Goal: Browse casually: Explore the website without a specific task or goal

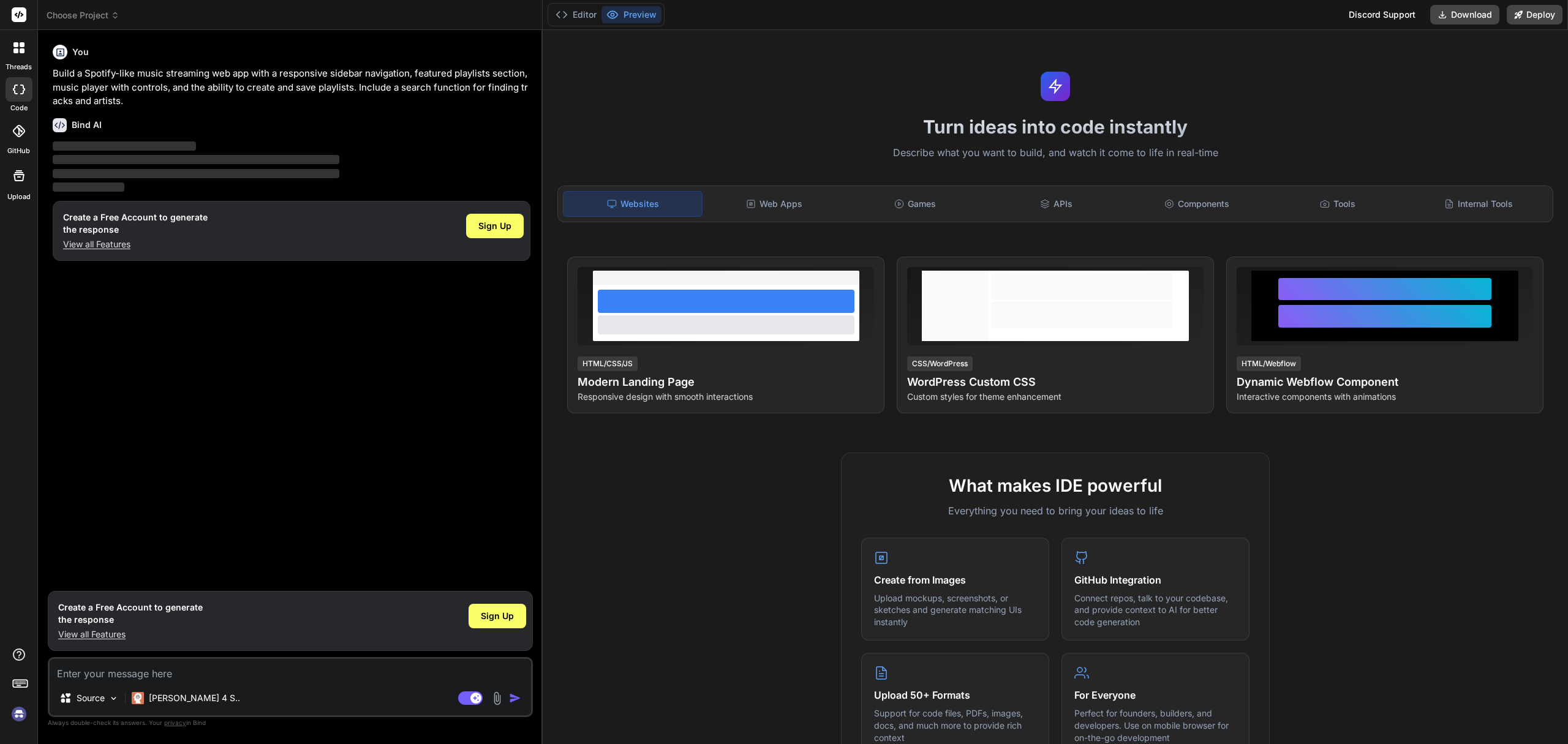
type textarea "x"
click at [818, 211] on div "Web Apps" at bounding box center [774, 204] width 138 height 25
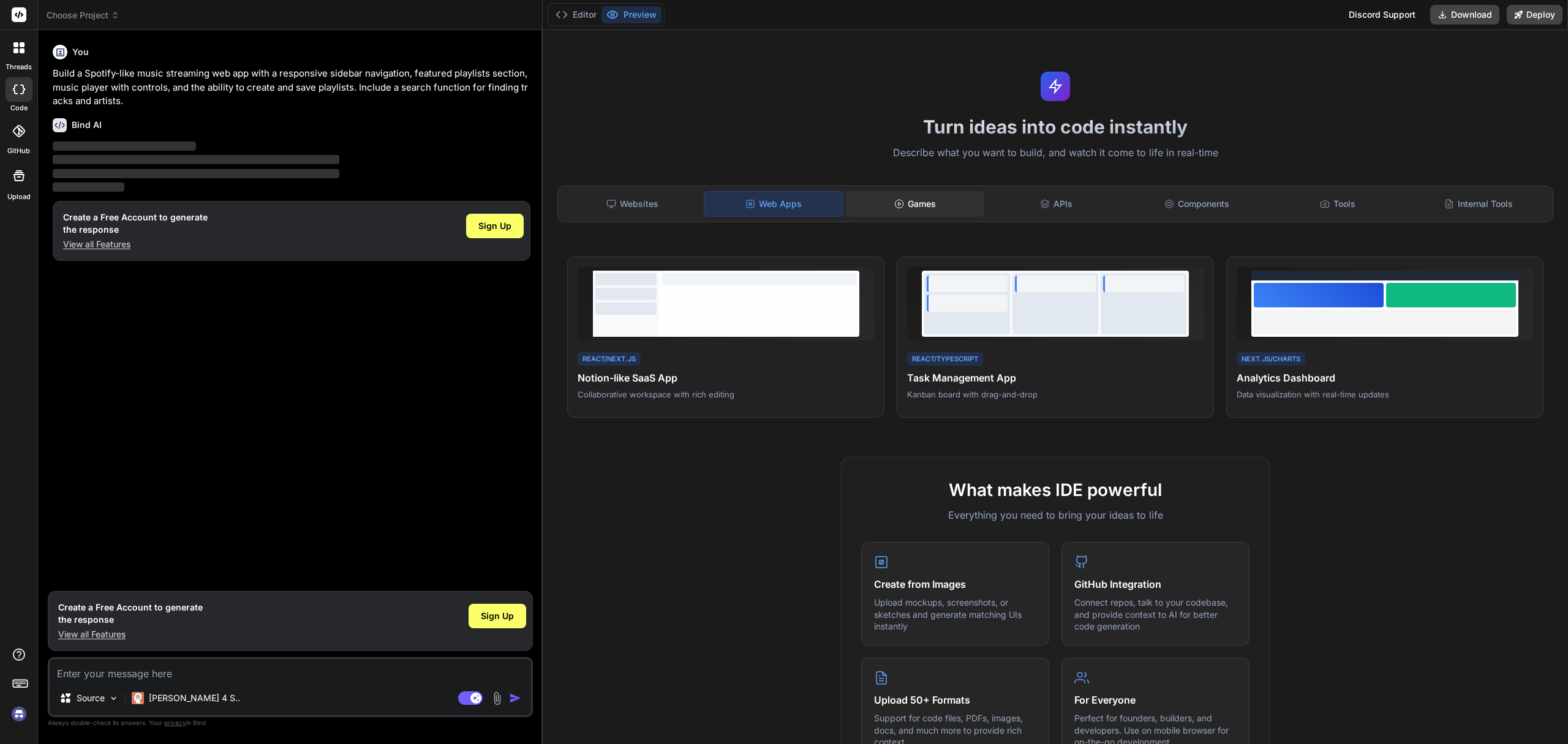
click at [916, 207] on div "Games" at bounding box center [915, 204] width 138 height 25
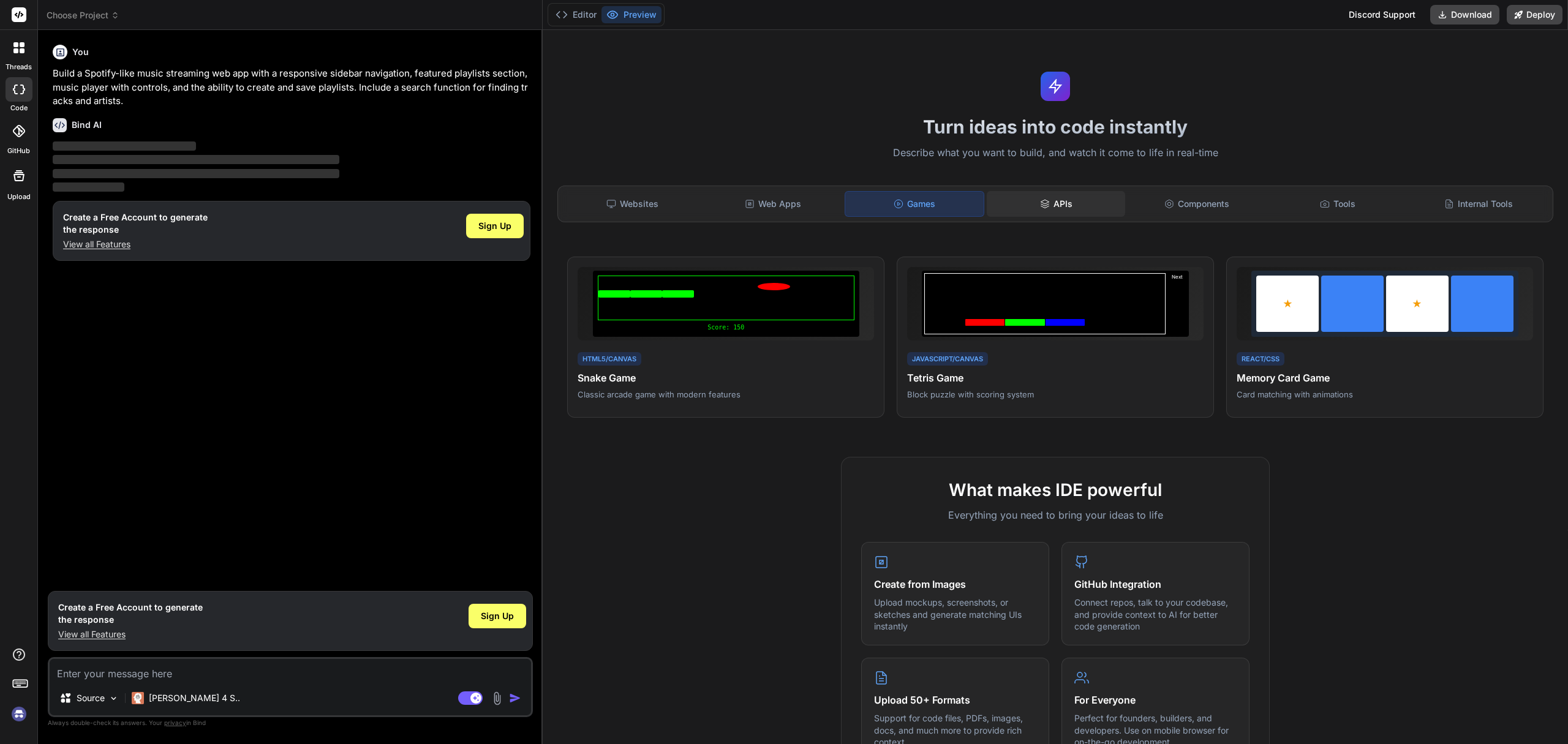
click at [1064, 211] on div "APIs" at bounding box center [1055, 204] width 138 height 25
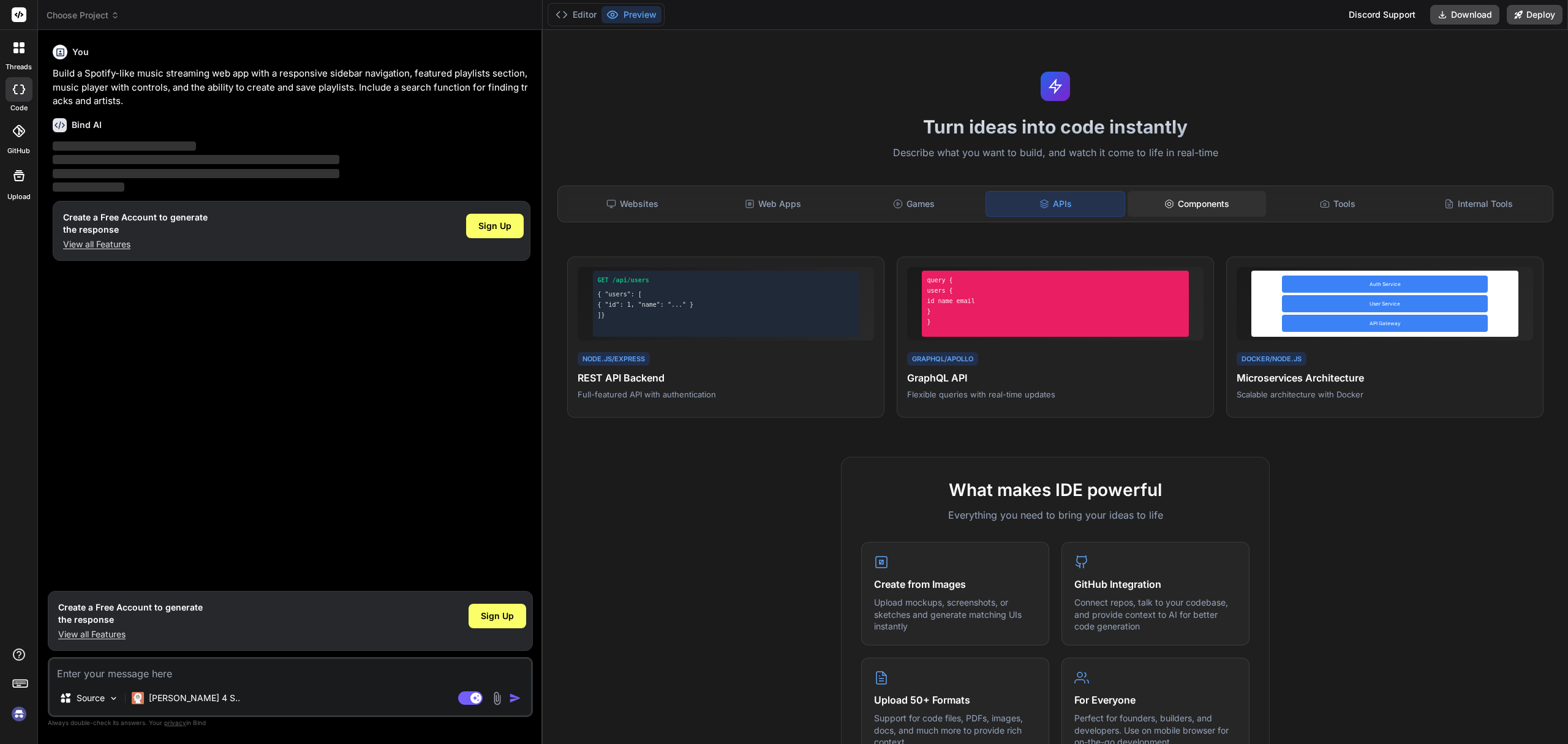
click at [1183, 213] on div "Components" at bounding box center [1196, 204] width 138 height 25
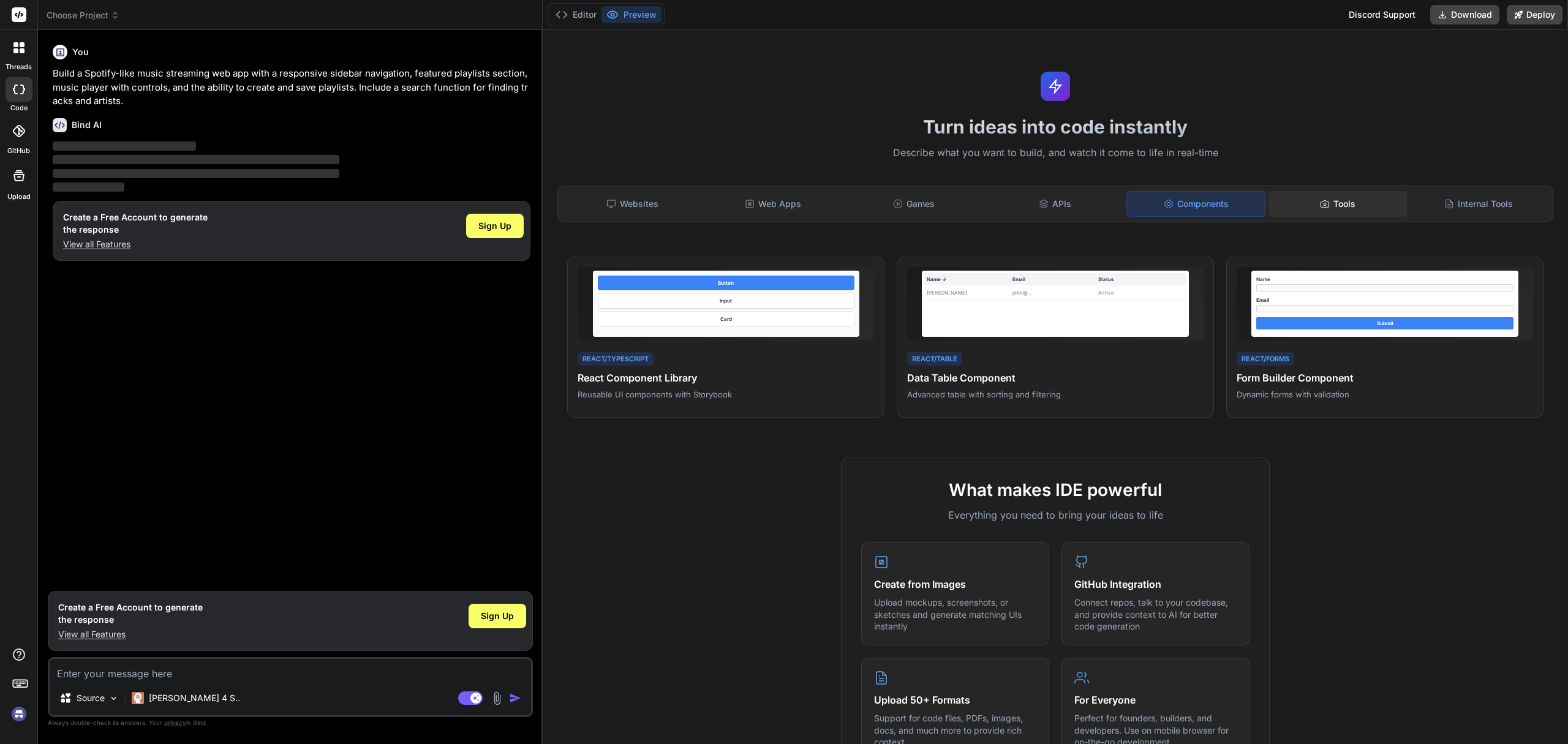
click at [1336, 209] on div "Tools" at bounding box center [1338, 204] width 138 height 25
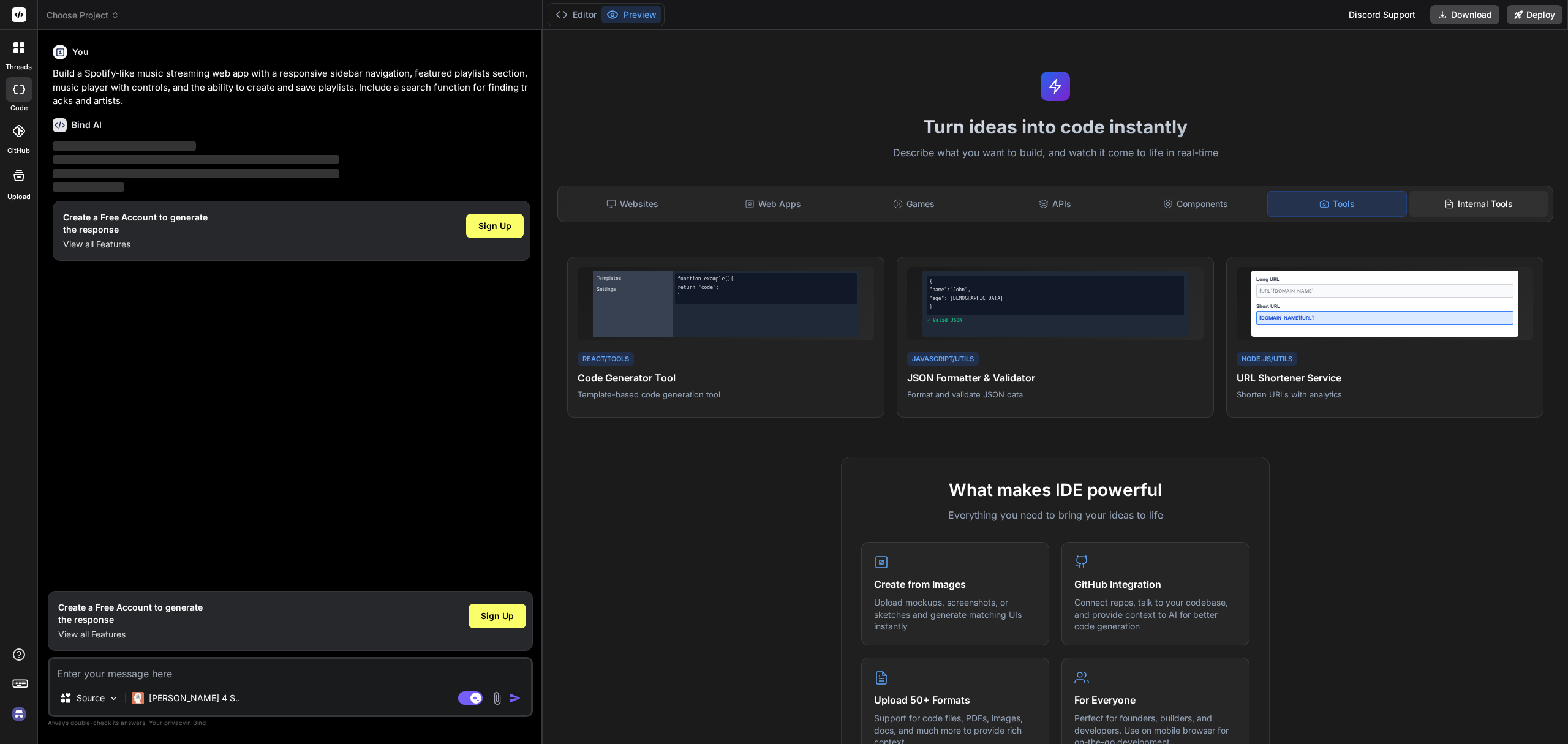
click at [1467, 209] on div "Internal Tools" at bounding box center [1478, 204] width 138 height 25
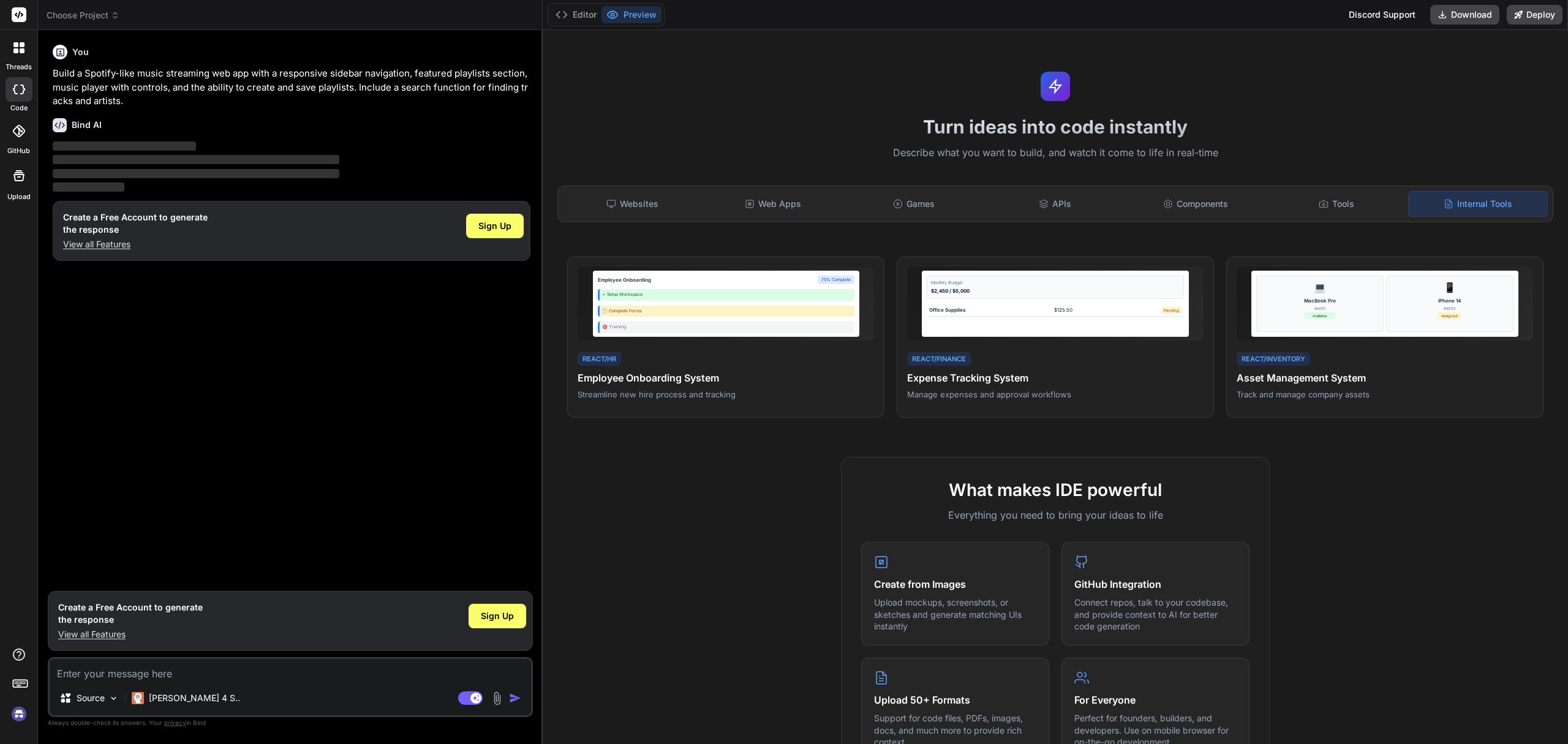
scroll to position [428, 0]
